Goal: Task Accomplishment & Management: Use online tool/utility

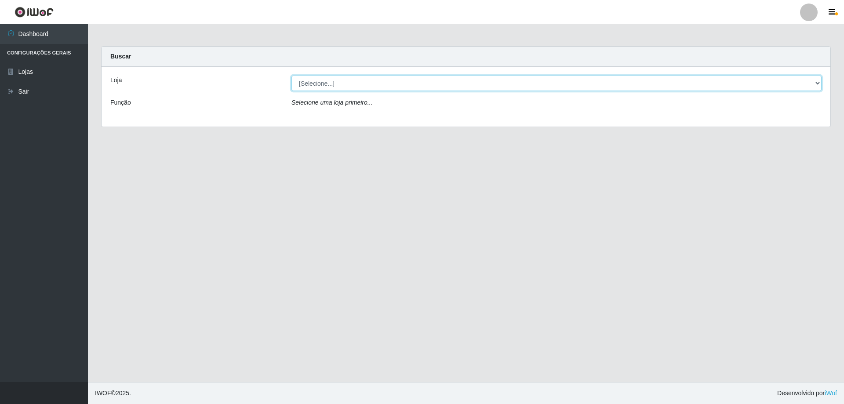
click at [324, 86] on select "[Selecione...] Atacado Vem - [STREET_ADDRESS]" at bounding box center [556, 83] width 530 height 15
select select "461"
click at [291, 76] on select "[Selecione...] Atacado Vem - [STREET_ADDRESS]" at bounding box center [556, 83] width 530 height 15
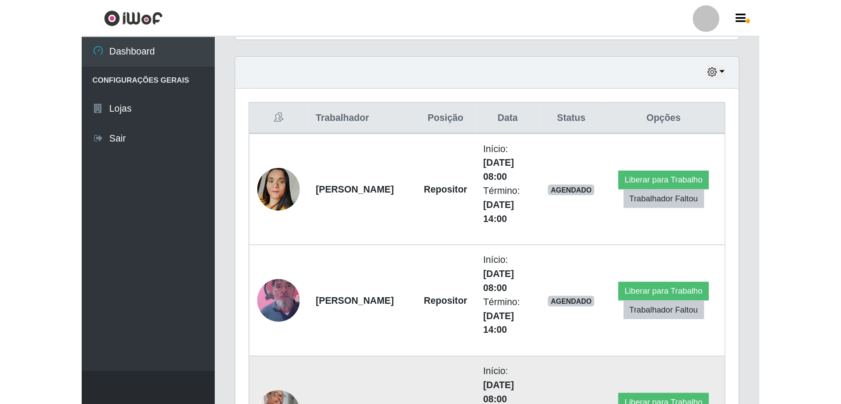
scroll to position [182, 726]
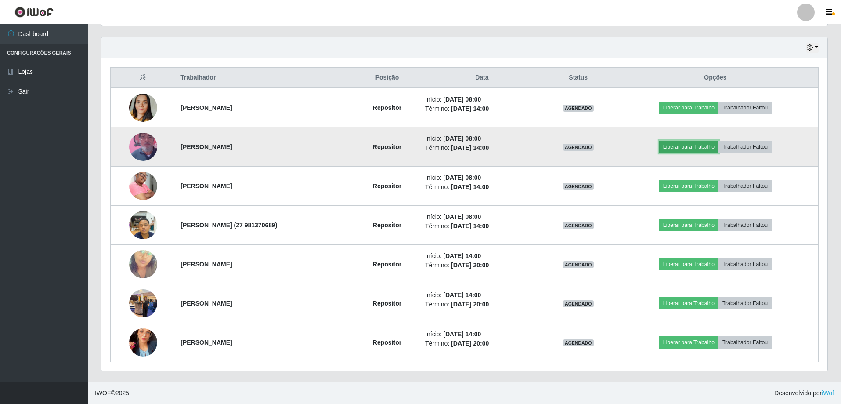
click at [686, 149] on button "Liberar para Trabalho" at bounding box center [689, 147] width 59 height 12
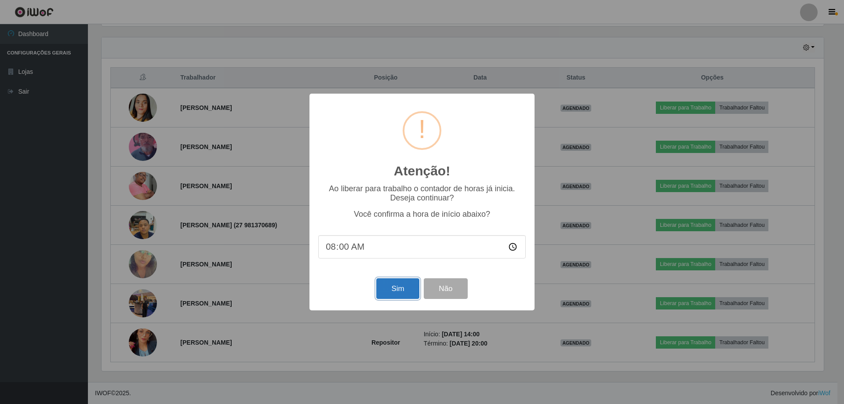
click at [398, 287] on button "Sim" at bounding box center [397, 288] width 43 height 21
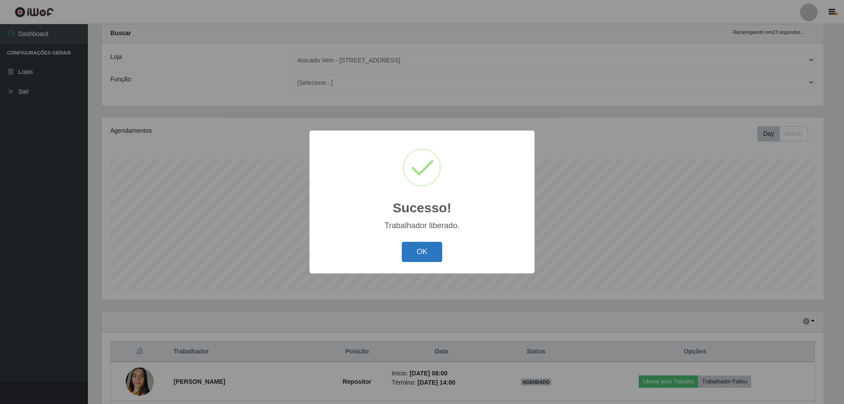
click at [418, 254] on button "OK" at bounding box center [422, 252] width 41 height 21
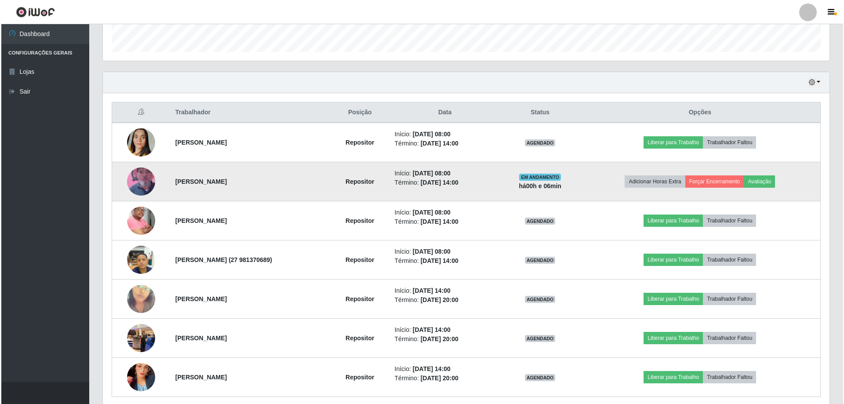
scroll to position [297, 0]
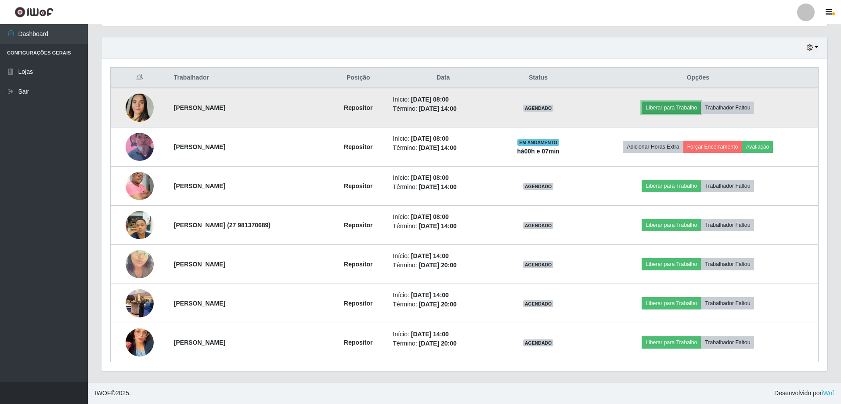
click at [678, 108] on button "Liberar para Trabalho" at bounding box center [671, 107] width 59 height 12
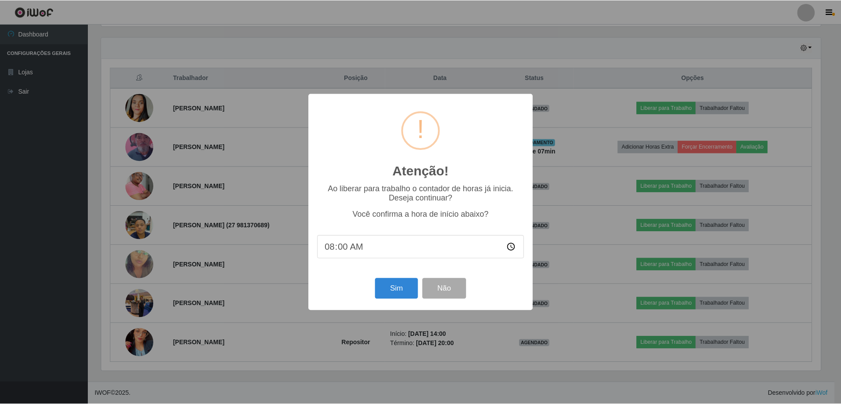
scroll to position [182, 722]
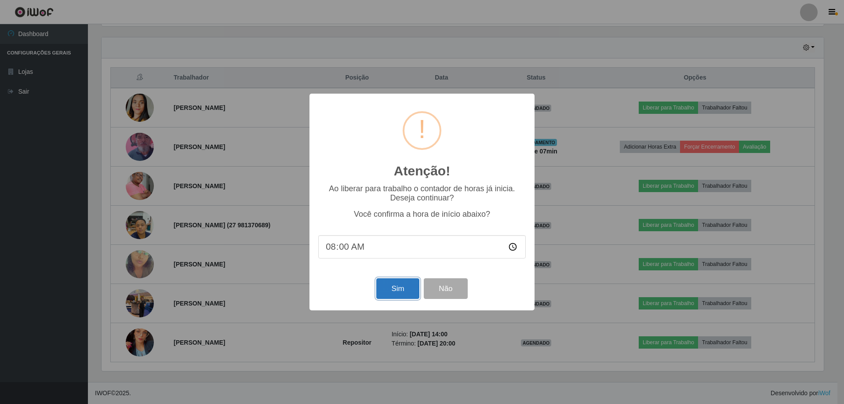
click at [406, 294] on button "Sim" at bounding box center [397, 288] width 43 height 21
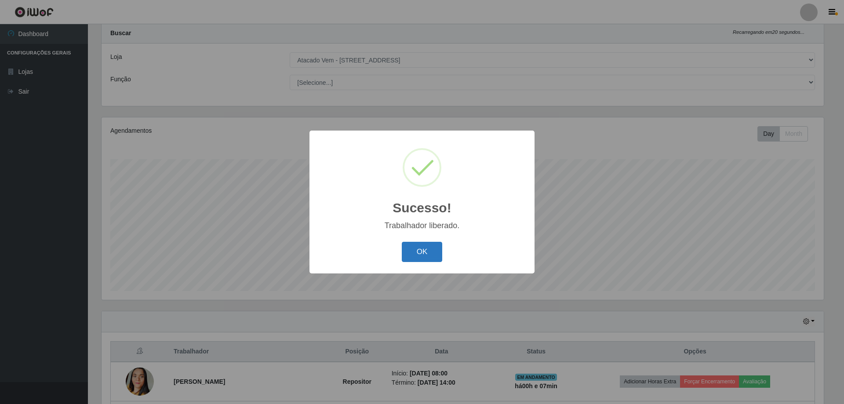
click at [428, 249] on button "OK" at bounding box center [422, 252] width 41 height 21
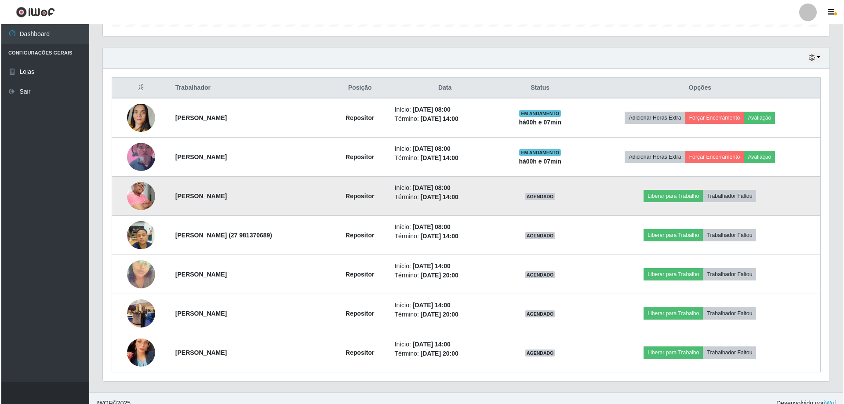
scroll to position [297, 0]
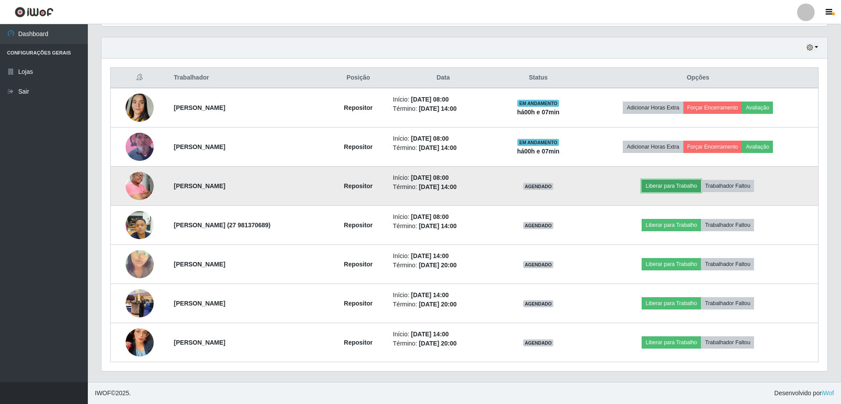
click at [673, 188] on button "Liberar para Trabalho" at bounding box center [671, 186] width 59 height 12
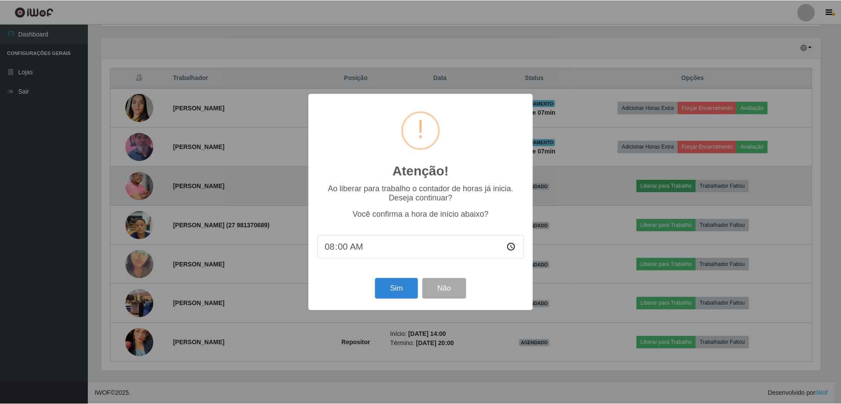
scroll to position [182, 722]
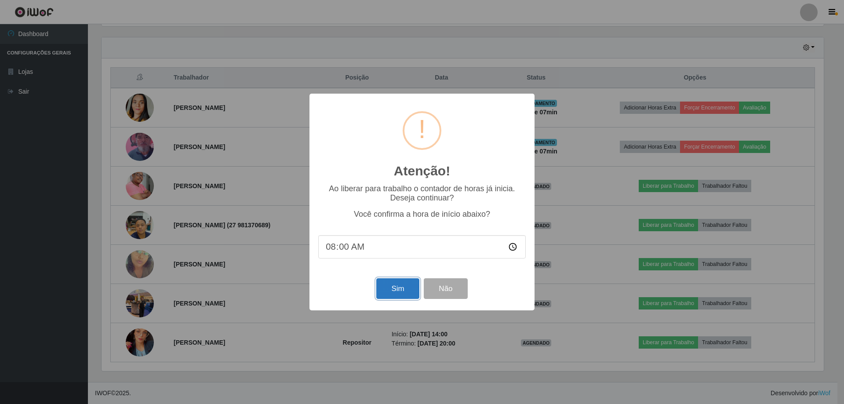
click at [393, 290] on button "Sim" at bounding box center [397, 288] width 43 height 21
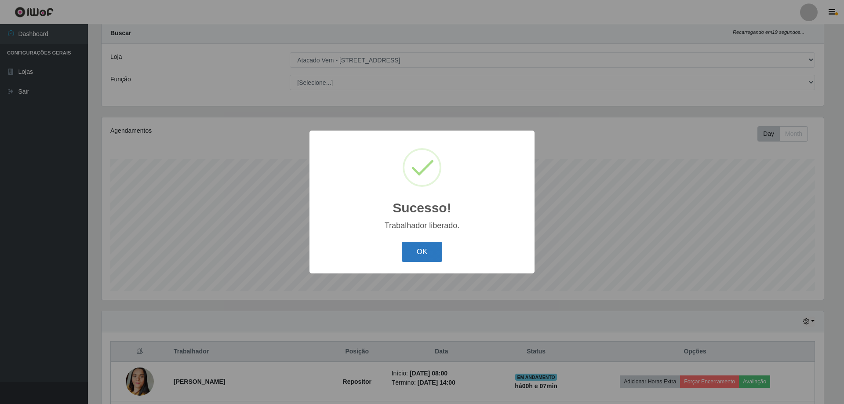
click at [420, 257] on button "OK" at bounding box center [422, 252] width 41 height 21
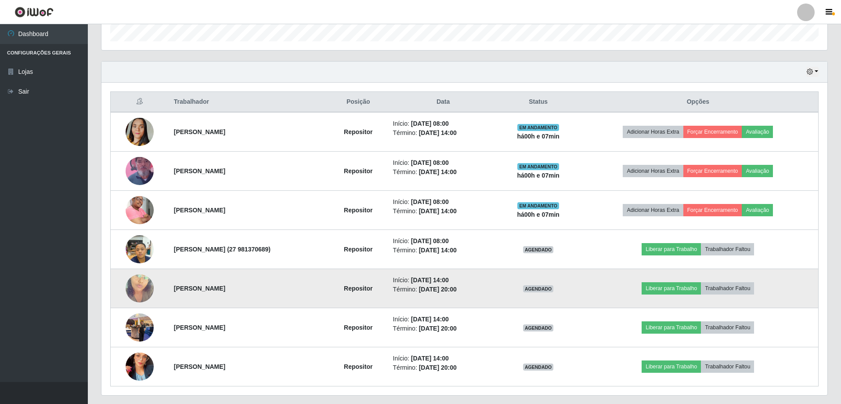
scroll to position [297, 0]
